Goal: Task Accomplishment & Management: Complete application form

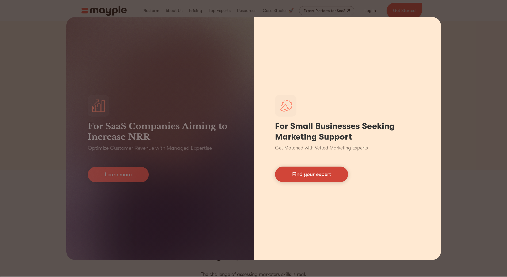
click at [309, 172] on link "Find your expert" at bounding box center [311, 175] width 73 height 16
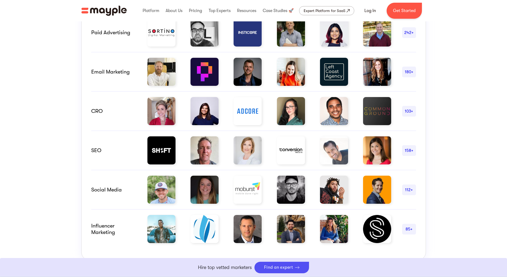
scroll to position [321, 0]
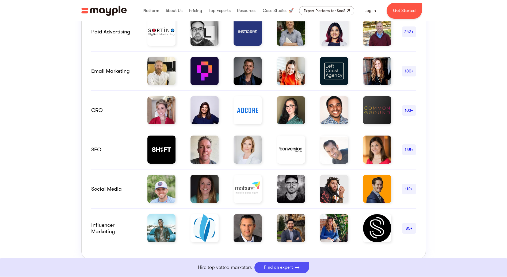
click at [275, 267] on link "Boost Your eCommerce Business Mayple's in your corner to help you make the righ…" at bounding box center [253, 267] width 507 height 19
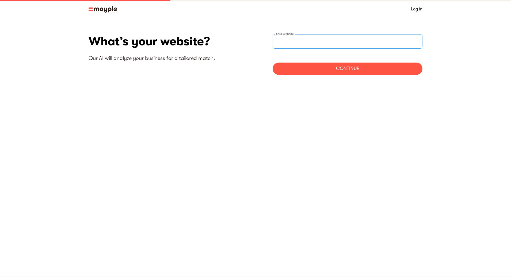
click at [311, 43] on input "websiteStep" at bounding box center [348, 41] width 150 height 14
type input "https://stingerpb.com"
click at [356, 68] on div "Continue" at bounding box center [348, 69] width 150 height 12
